Goal: Task Accomplishment & Management: Manage account settings

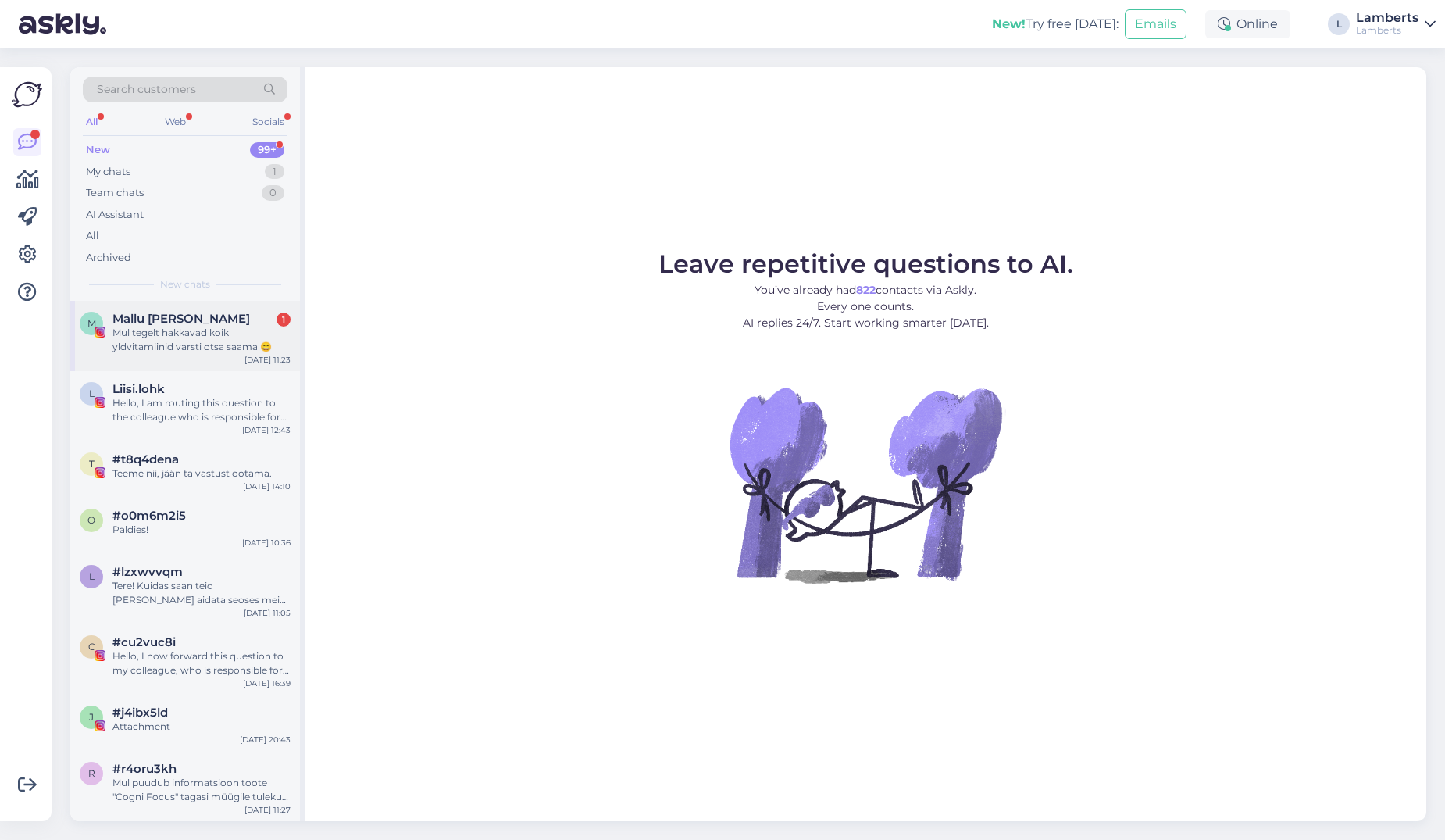
click at [166, 321] on span "Mallu [PERSON_NAME]" at bounding box center [181, 318] width 138 height 14
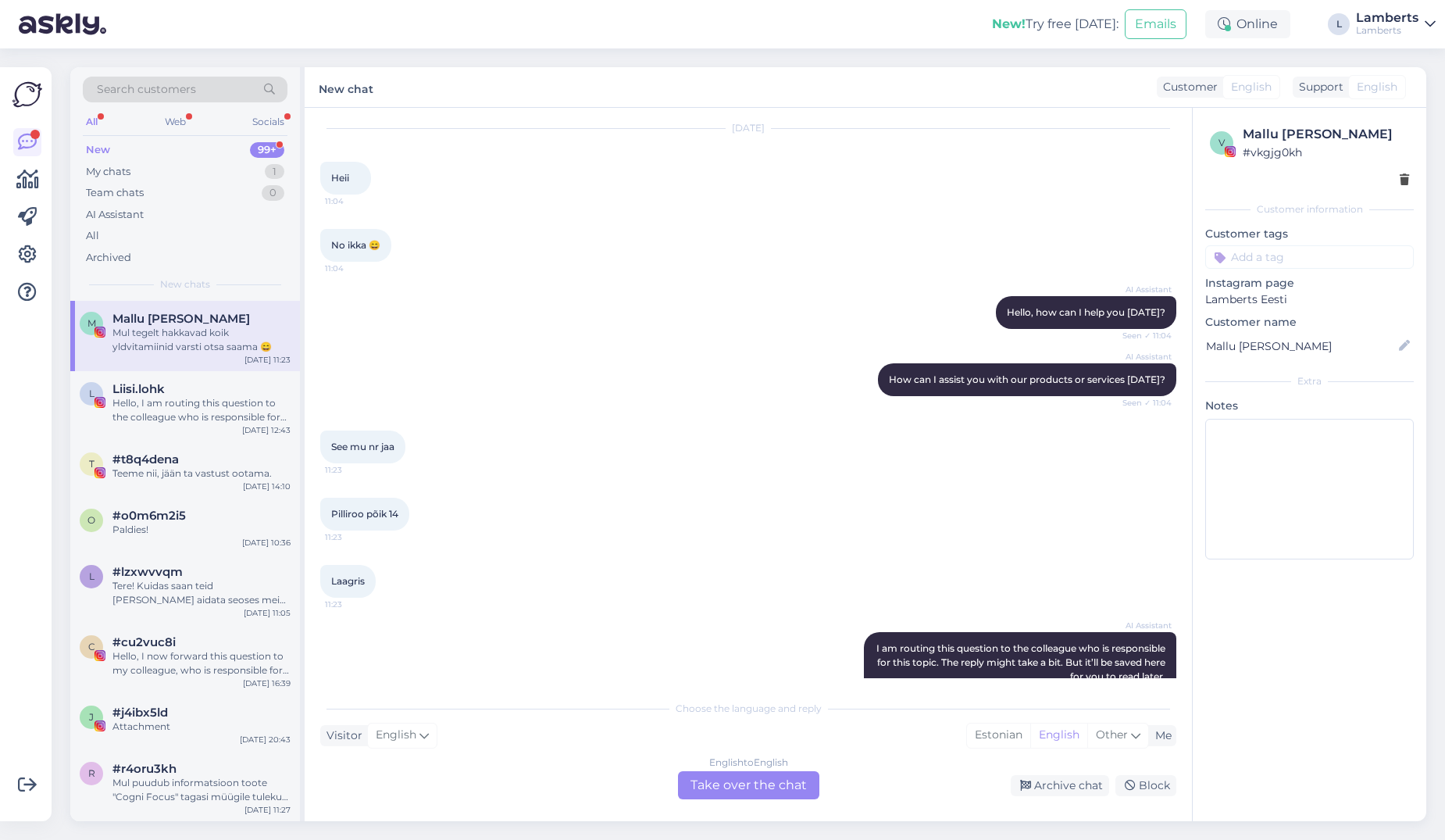
scroll to position [142, 0]
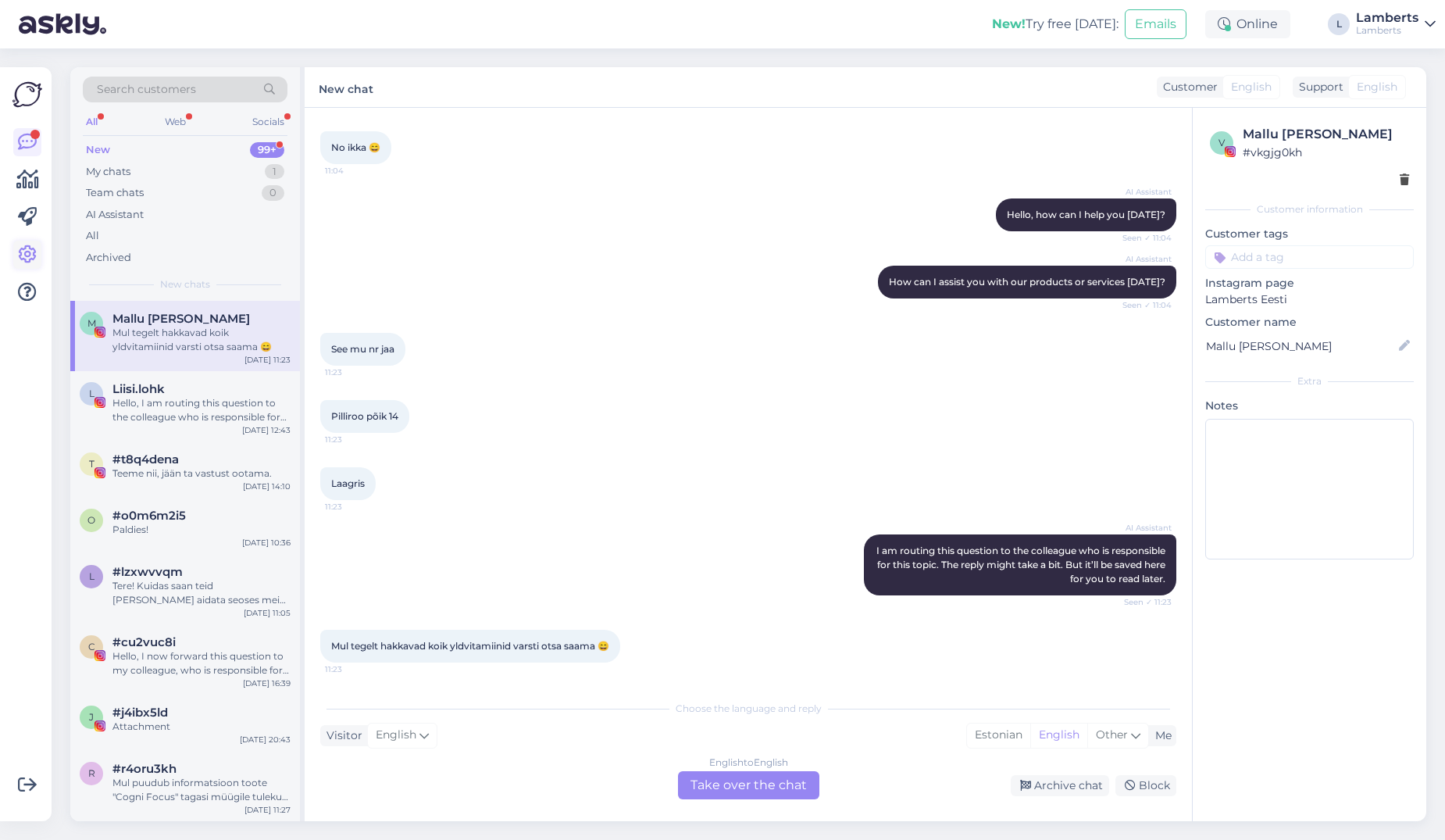
click at [34, 248] on icon at bounding box center [27, 254] width 19 height 19
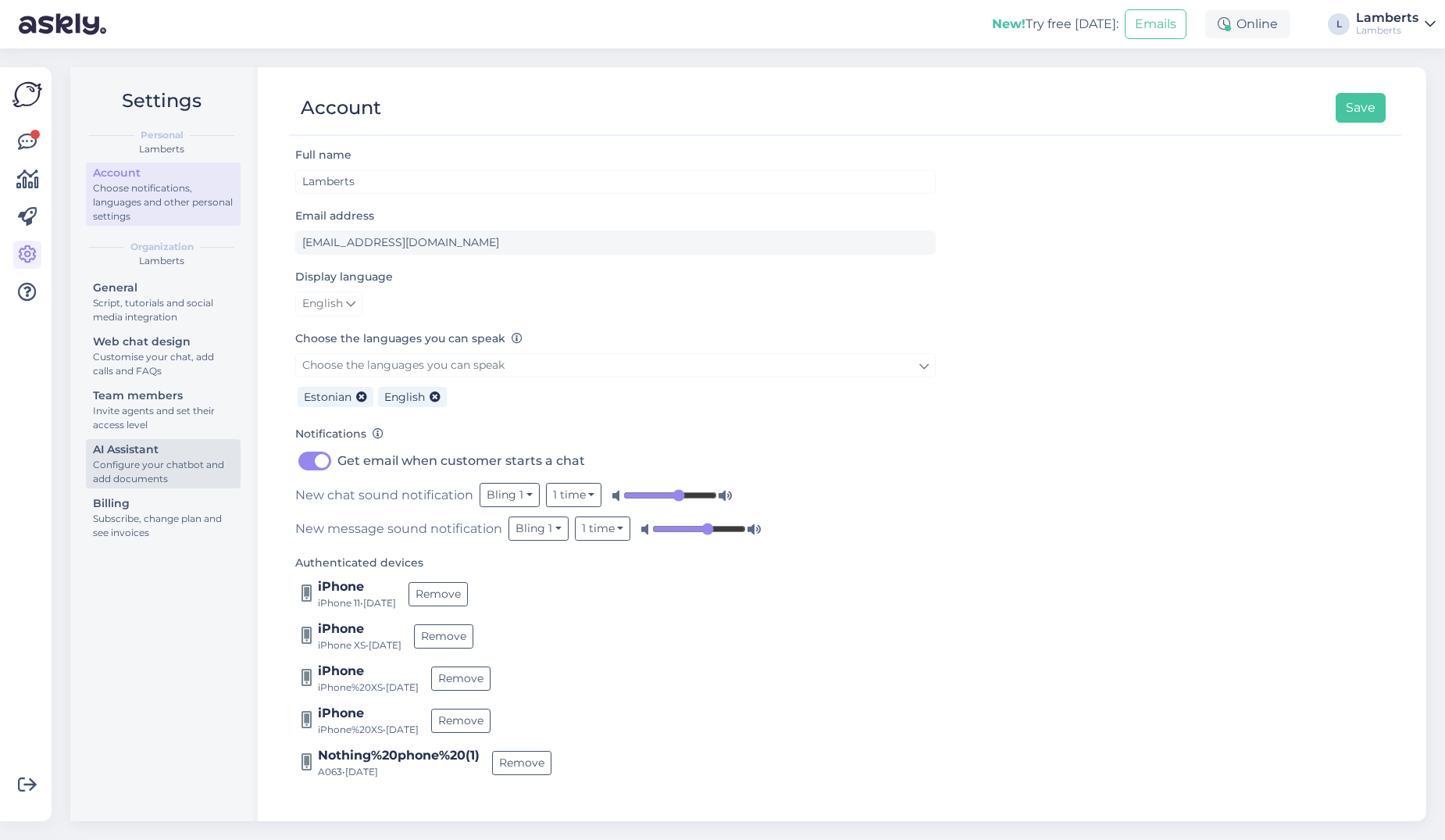
click at [182, 465] on div "Configure your chatbot and add documents" at bounding box center [163, 472] width 141 height 28
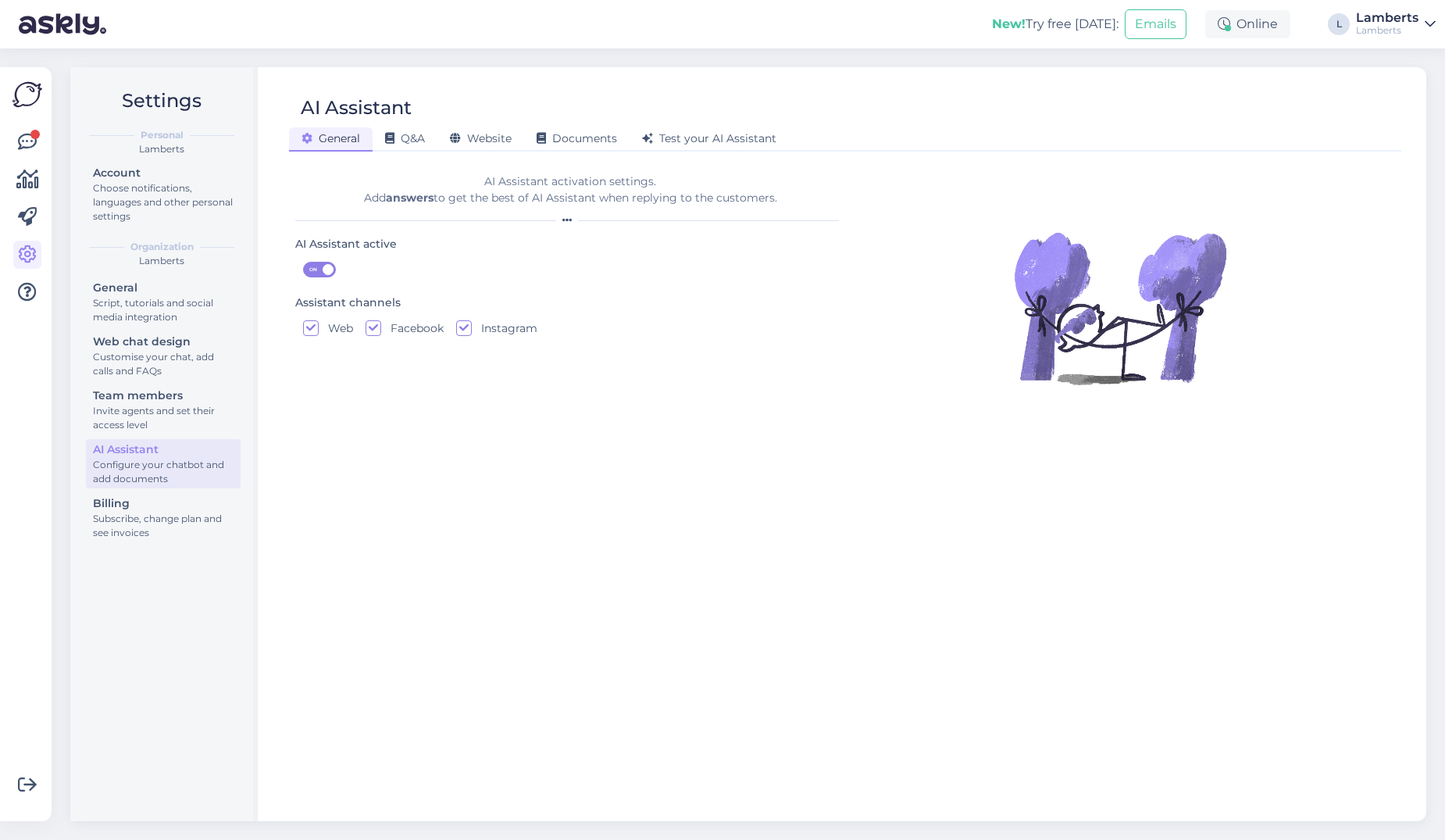
click at [475, 329] on label "Instagram" at bounding box center [505, 328] width 66 height 16
click at [472, 329] on input "Instagram" at bounding box center [464, 328] width 16 height 16
checkbox input "false"
click at [372, 325] on input "Facebook" at bounding box center [373, 328] width 16 height 16
checkbox input "false"
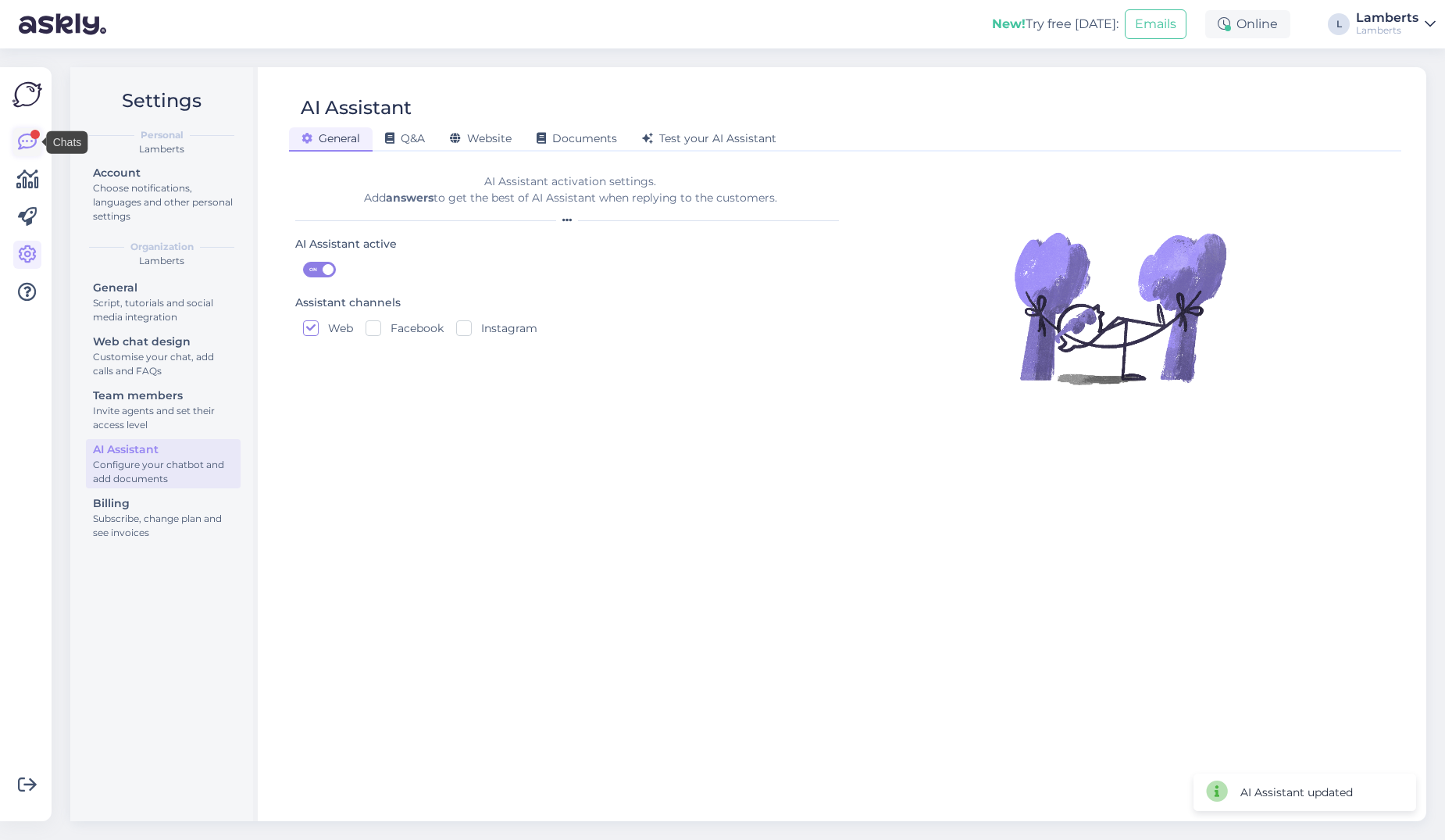
click at [34, 144] on icon at bounding box center [27, 142] width 19 height 19
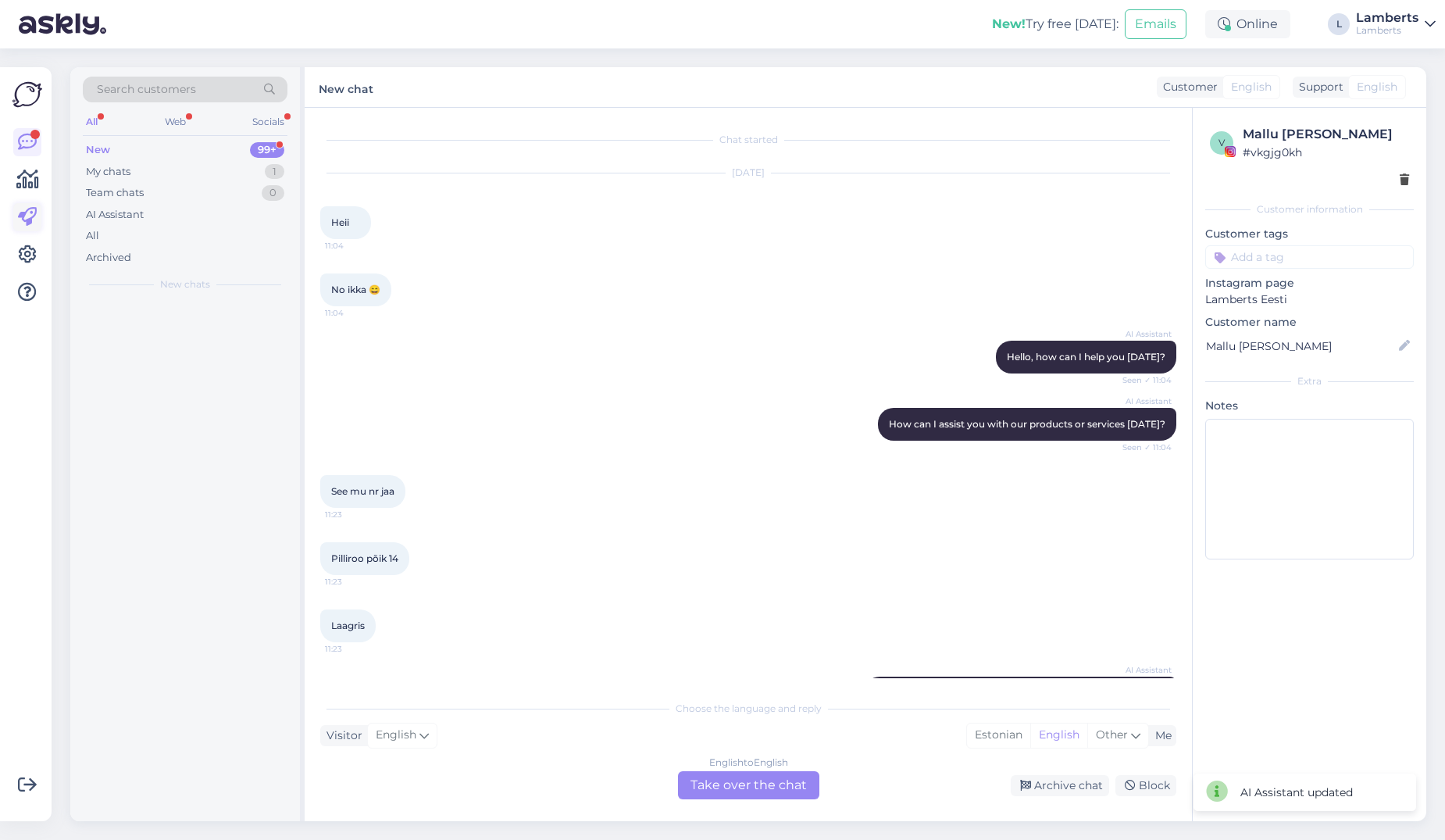
scroll to position [142, 0]
